Goal: Task Accomplishment & Management: Use online tool/utility

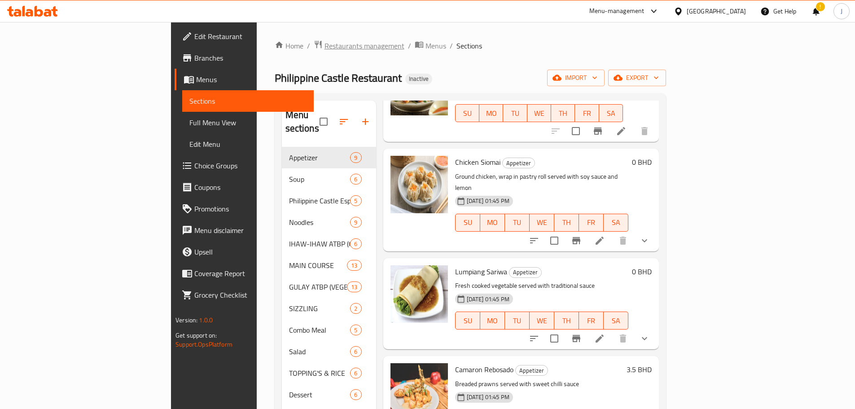
click at [324, 42] on span "Restaurants management" at bounding box center [364, 45] width 80 height 11
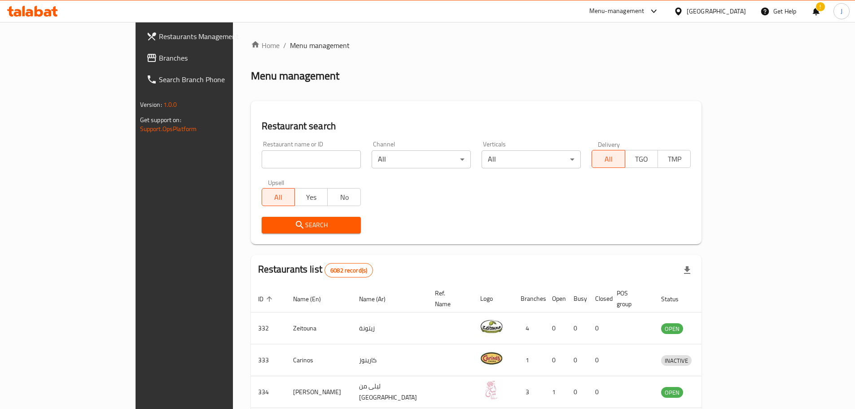
click at [296, 158] on input "search" at bounding box center [311, 159] width 99 height 18
click at [262, 153] on input "search" at bounding box center [311, 159] width 99 height 18
type input "d"
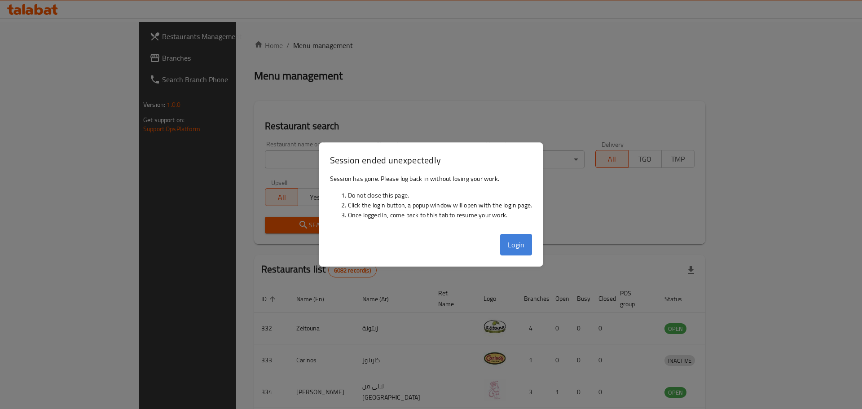
click at [510, 240] on button "Login" at bounding box center [516, 245] width 32 height 22
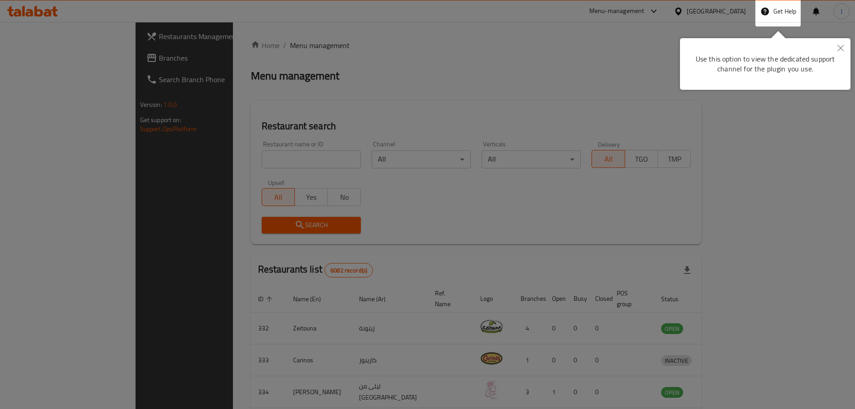
click at [838, 53] on button "Close" at bounding box center [841, 48] width 20 height 21
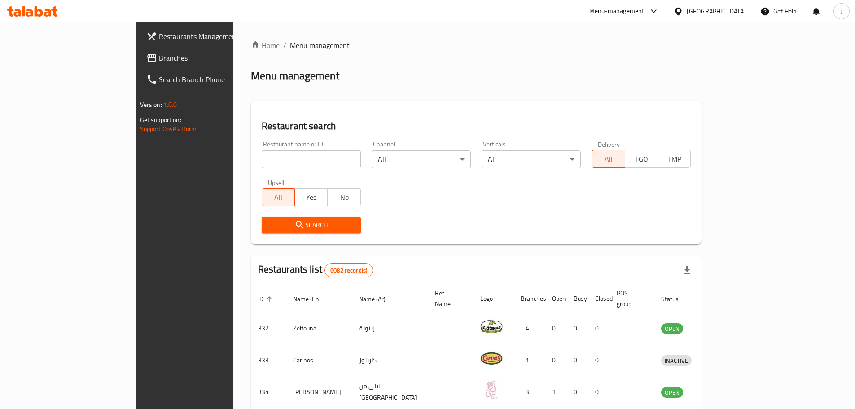
click at [298, 150] on input "search" at bounding box center [311, 159] width 99 height 18
type input "camel club"
click button "Search" at bounding box center [311, 225] width 99 height 17
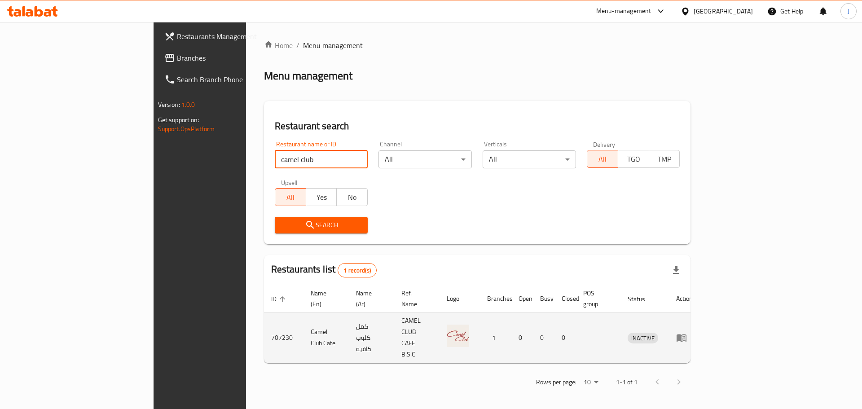
click at [686, 334] on icon "enhanced table" at bounding box center [681, 338] width 10 height 8
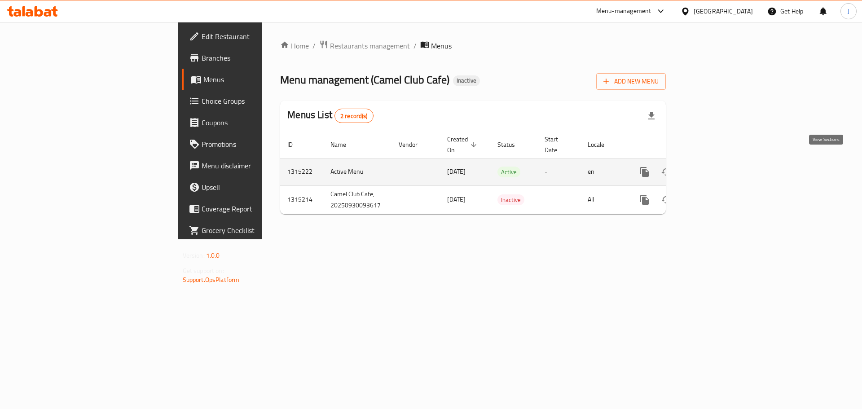
click at [714, 167] on icon "enhanced table" at bounding box center [709, 172] width 11 height 11
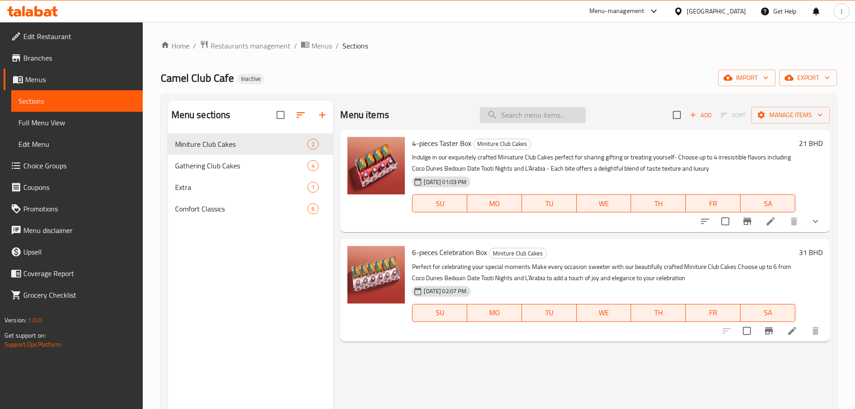
click at [542, 111] on input "search" at bounding box center [533, 115] width 106 height 16
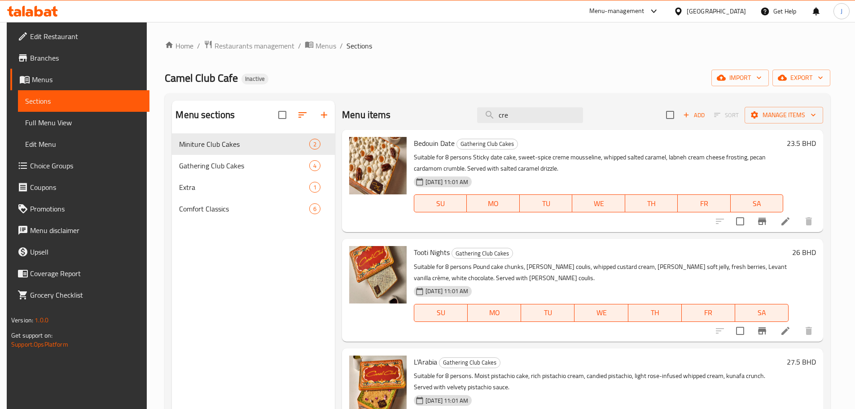
type input "cre"
click at [791, 218] on icon at bounding box center [785, 221] width 11 height 11
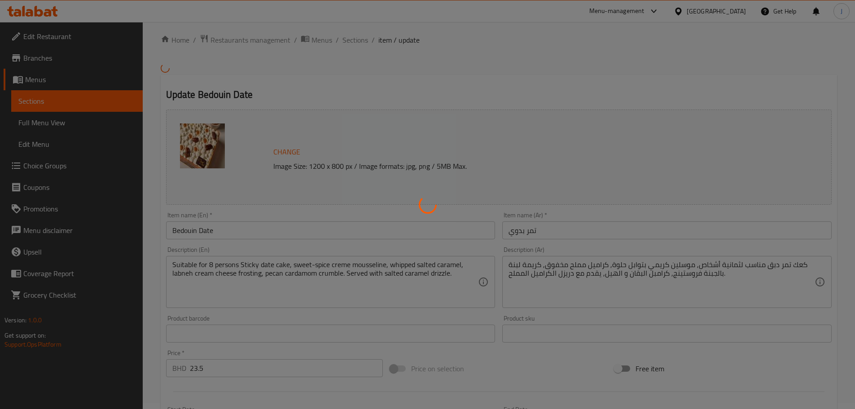
scroll to position [45, 0]
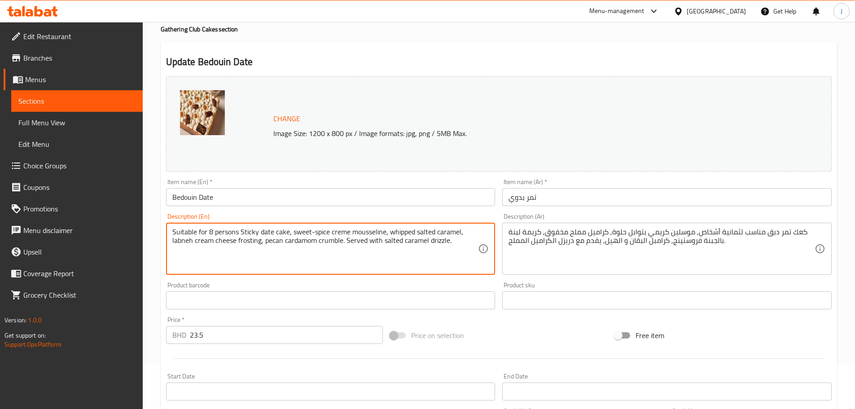
click at [334, 232] on textarea "Suitable for 8 persons Sticky date cake, sweet-spice creme mousseline, whipped …" at bounding box center [325, 249] width 306 height 43
paste textarea "crème"
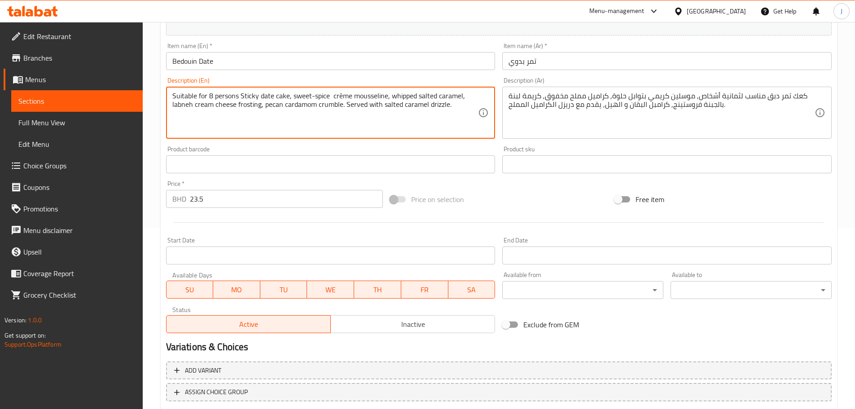
scroll to position [238, 0]
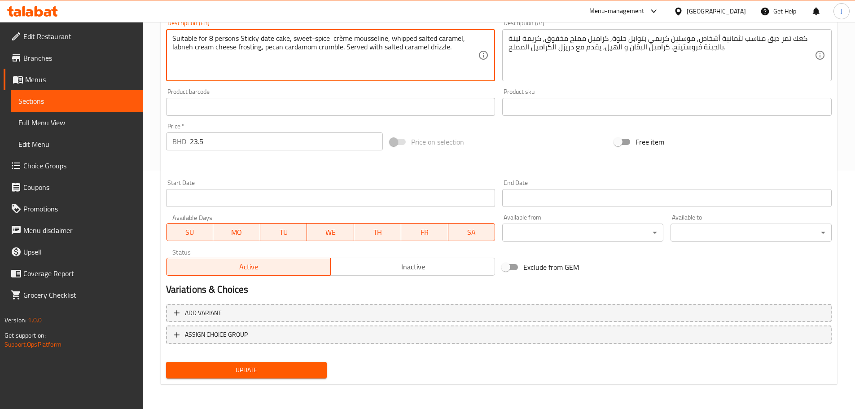
type textarea "Suitable for 8 persons Sticky date cake, sweet-spice crème mousseline, whipped …"
click at [300, 364] on div "Change Image Size: 1200 x 800 px / Image formats: jpg, png / 5MB Max. Item name…" at bounding box center [498, 130] width 673 height 503
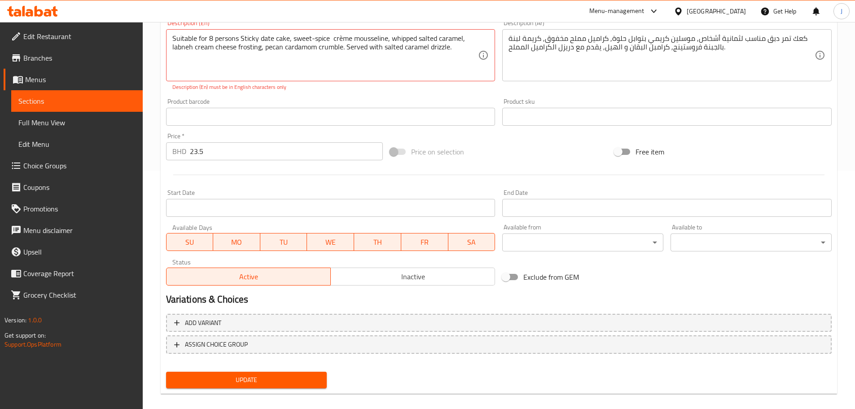
click at [297, 383] on span "Update" at bounding box center [246, 379] width 147 height 11
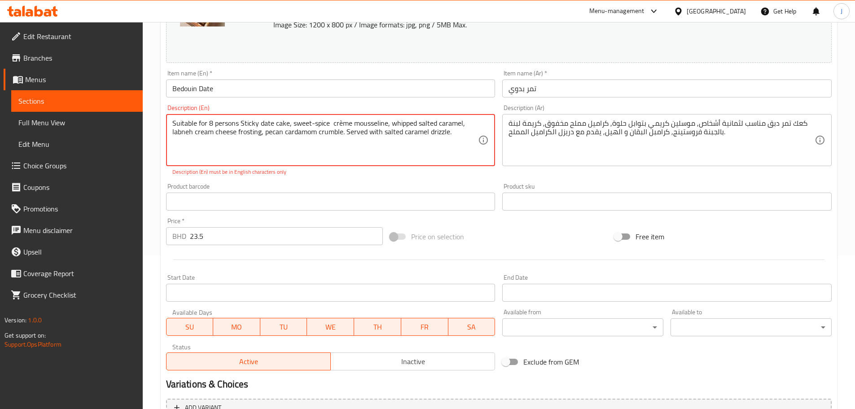
scroll to position [59, 0]
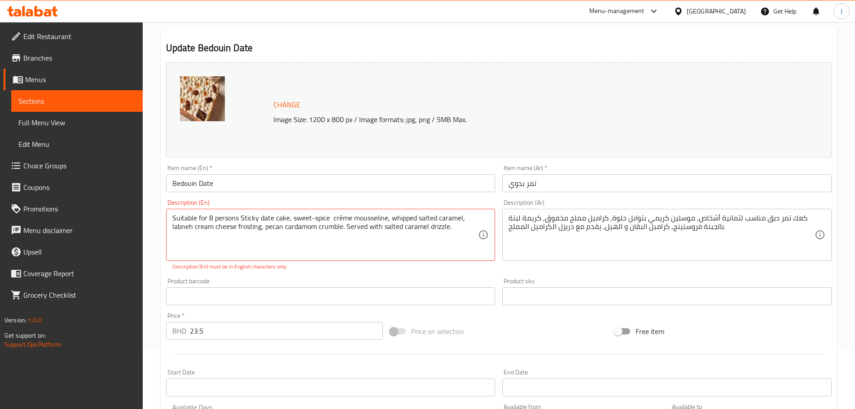
click at [110, 105] on span "Sections" at bounding box center [76, 101] width 117 height 11
